Goal: Navigation & Orientation: Understand site structure

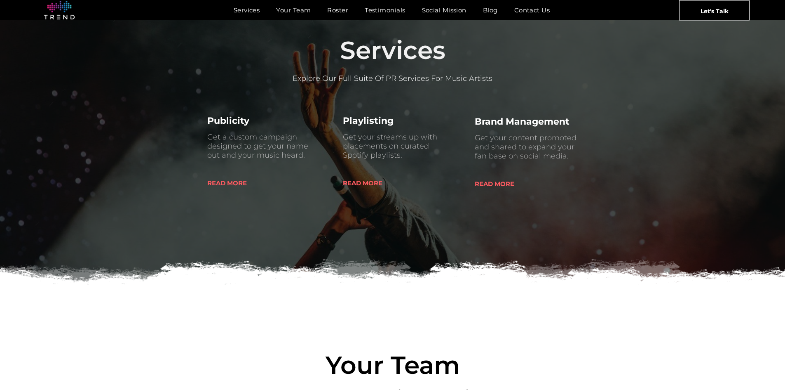
scroll to position [536, 0]
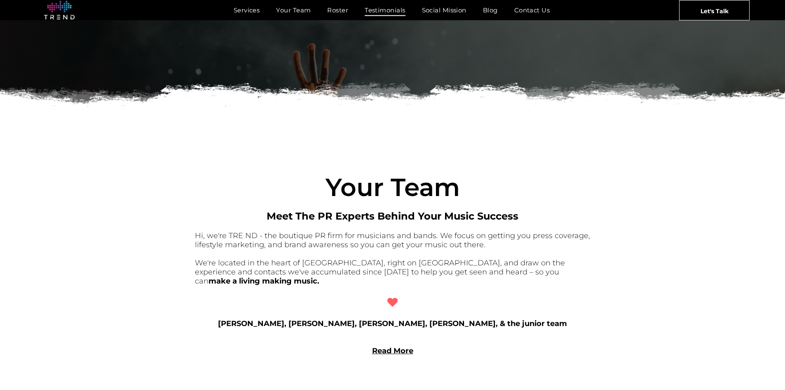
click at [382, 9] on span "Testimonials" at bounding box center [385, 10] width 40 height 12
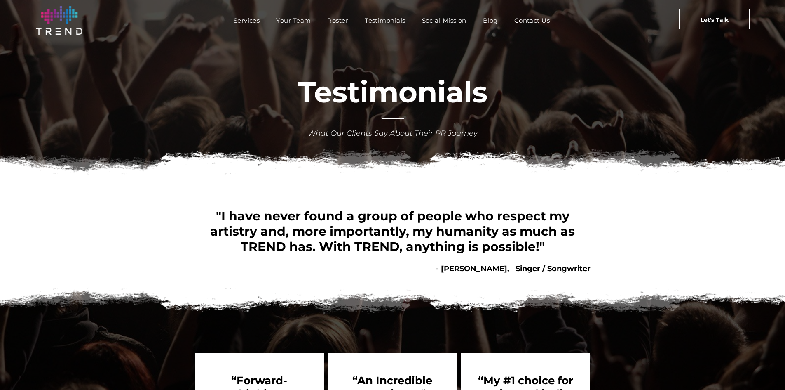
click at [296, 21] on span "Your Team" at bounding box center [293, 20] width 35 height 12
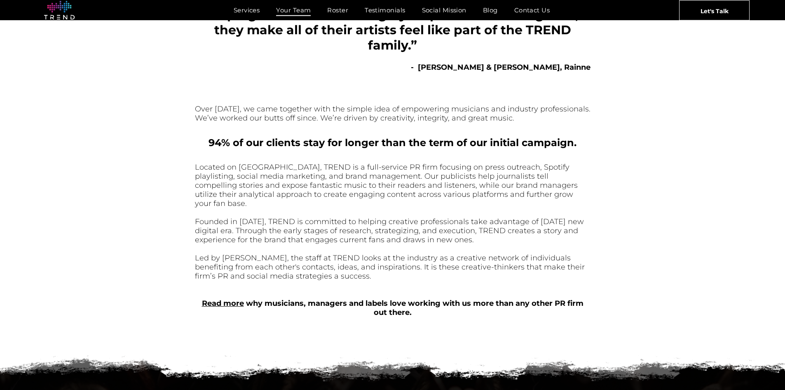
scroll to position [206, 0]
